Goal: Book appointment/travel/reservation

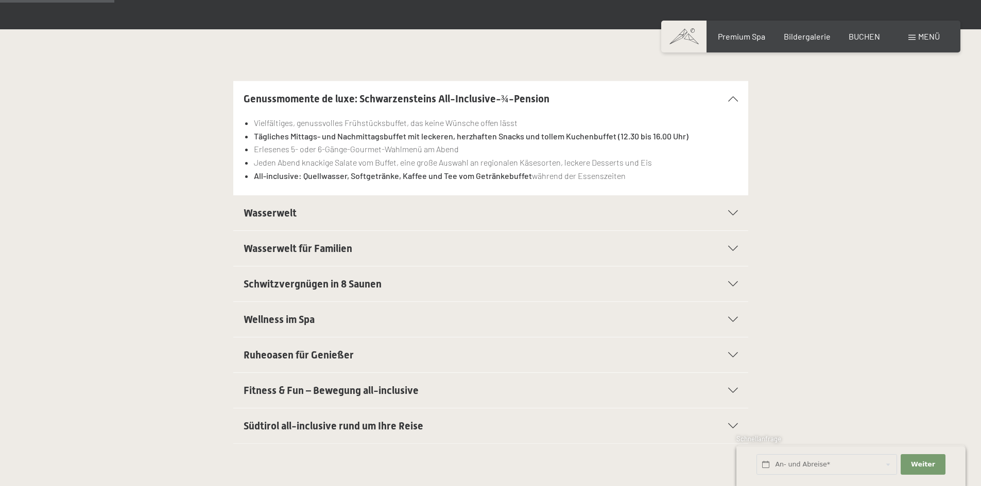
scroll to position [255, 0]
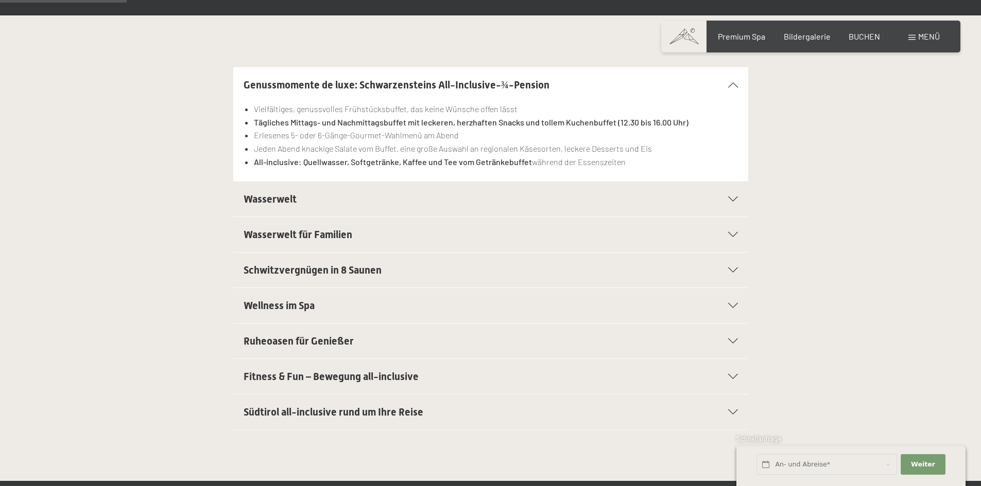
click at [736, 272] on icon at bounding box center [733, 270] width 10 height 5
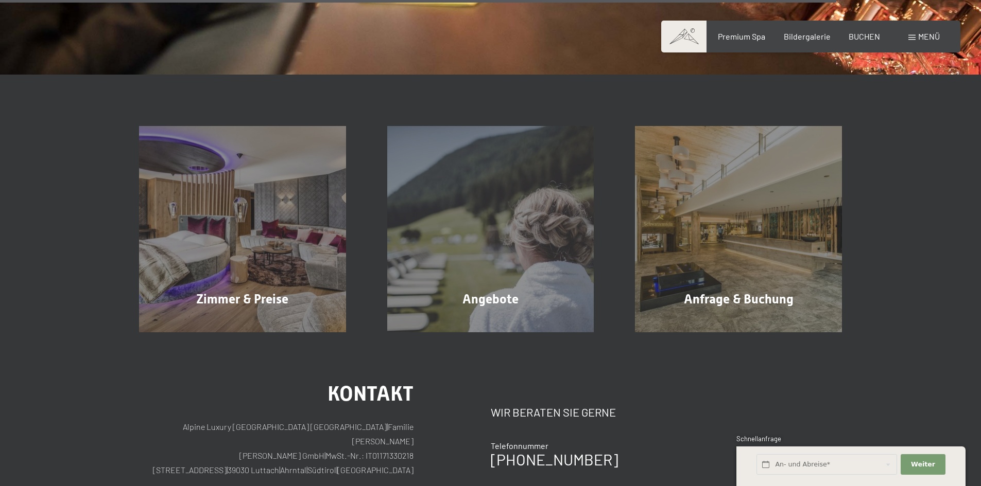
scroll to position [1756, 0]
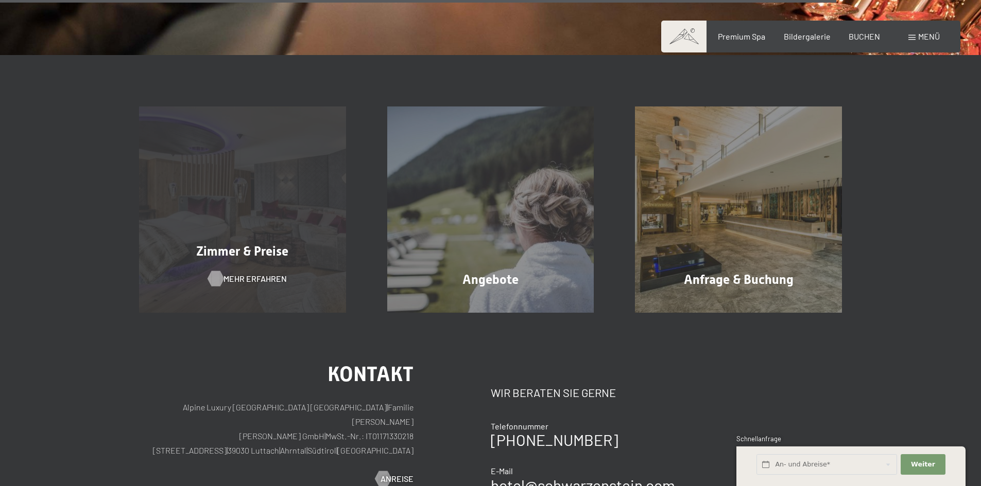
click at [267, 274] on span "Mehr erfahren" at bounding box center [254, 278] width 63 height 11
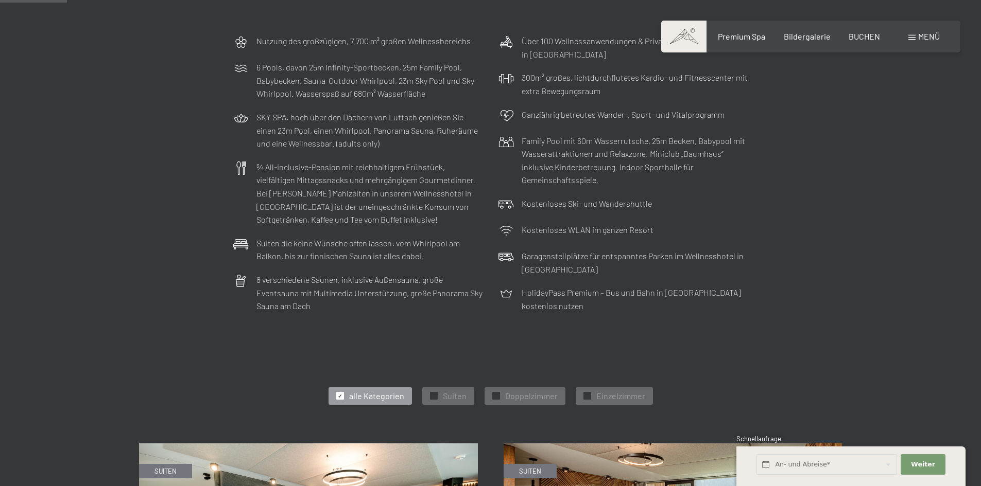
scroll to position [270, 0]
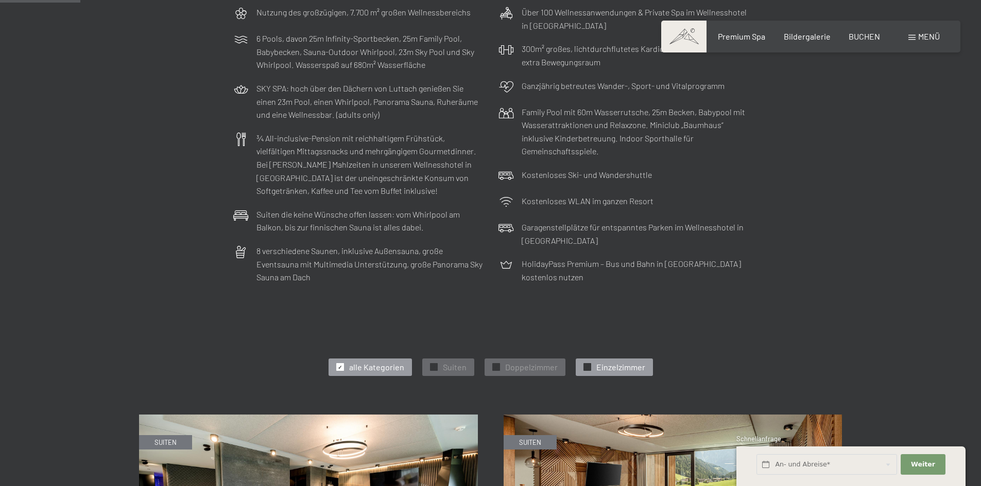
click at [615, 366] on span "Einzelzimmer" at bounding box center [620, 367] width 49 height 11
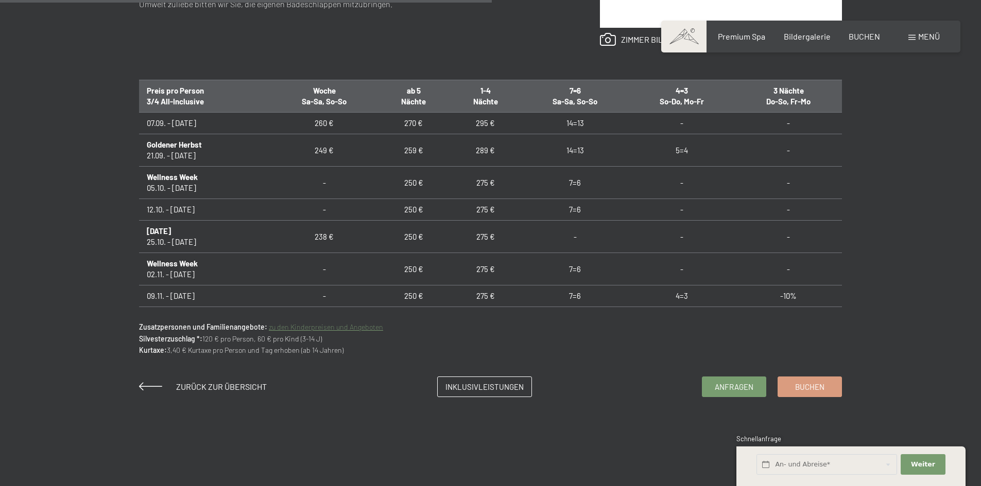
scroll to position [649, 0]
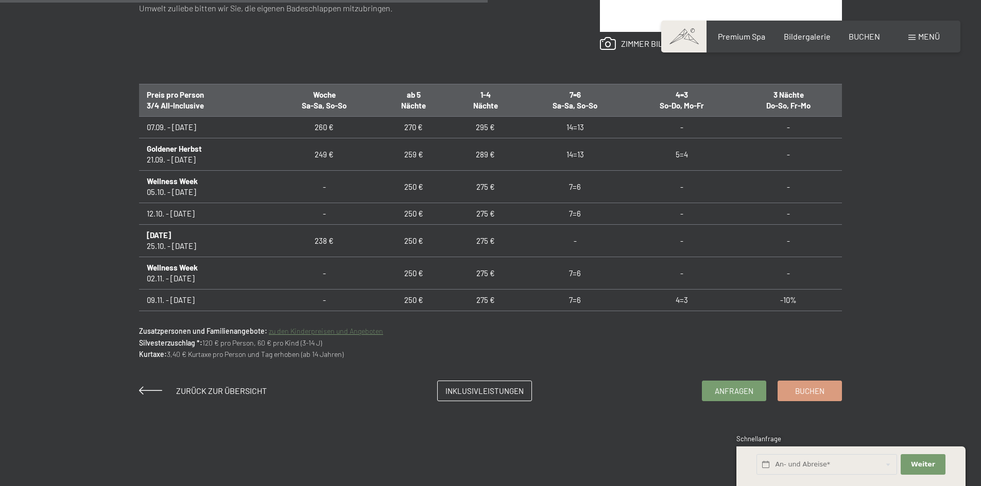
click at [978, 238] on html "Buchen Anfragen Premium Spa Bildergalerie BUCHEN Menü DE IT EN Gutschein Bilder…" at bounding box center [490, 252] width 981 height 1802
